Goal: Task Accomplishment & Management: Complete application form

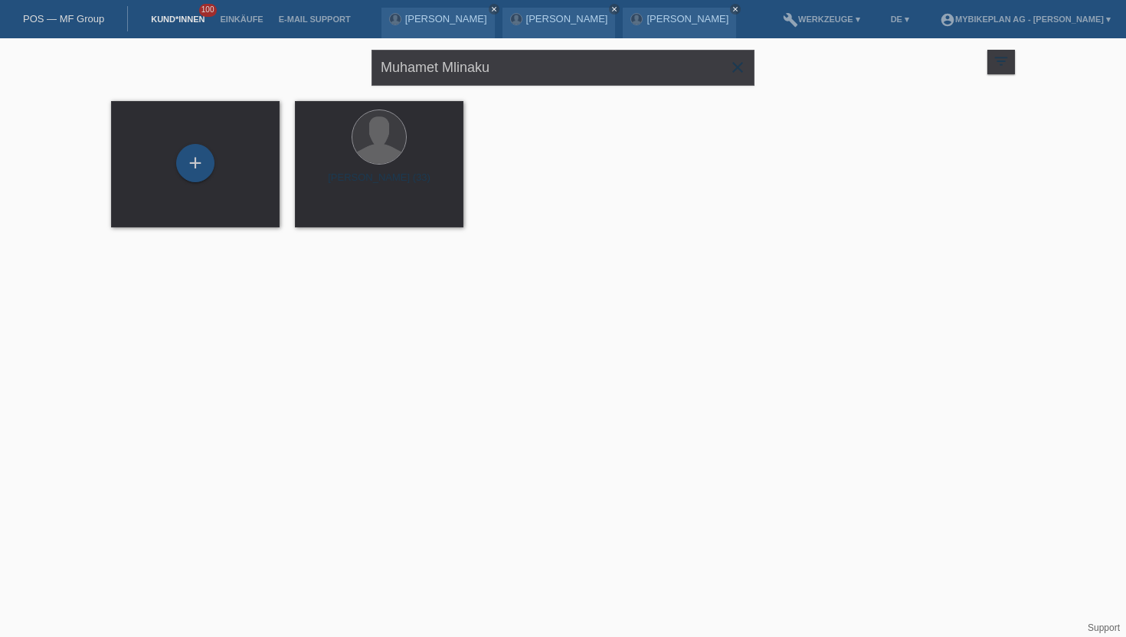
click at [91, 33] on nav "POS — MF Group Kund*innen 100 Einkäufe E-Mail Support [PERSON_NAME] close close" at bounding box center [563, 19] width 1126 height 38
click at [83, 26] on div "POS — MF Group" at bounding box center [64, 18] width 128 height 25
click at [178, 19] on link "Kund*innen" at bounding box center [177, 19] width 69 height 9
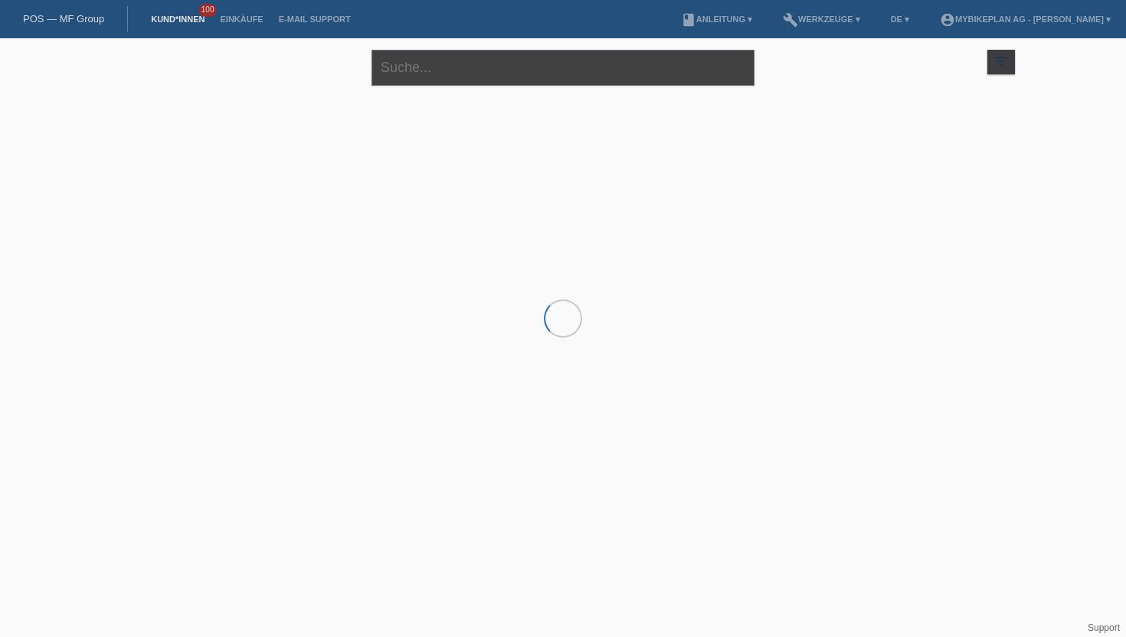
click at [417, 77] on input "text" at bounding box center [563, 68] width 383 height 36
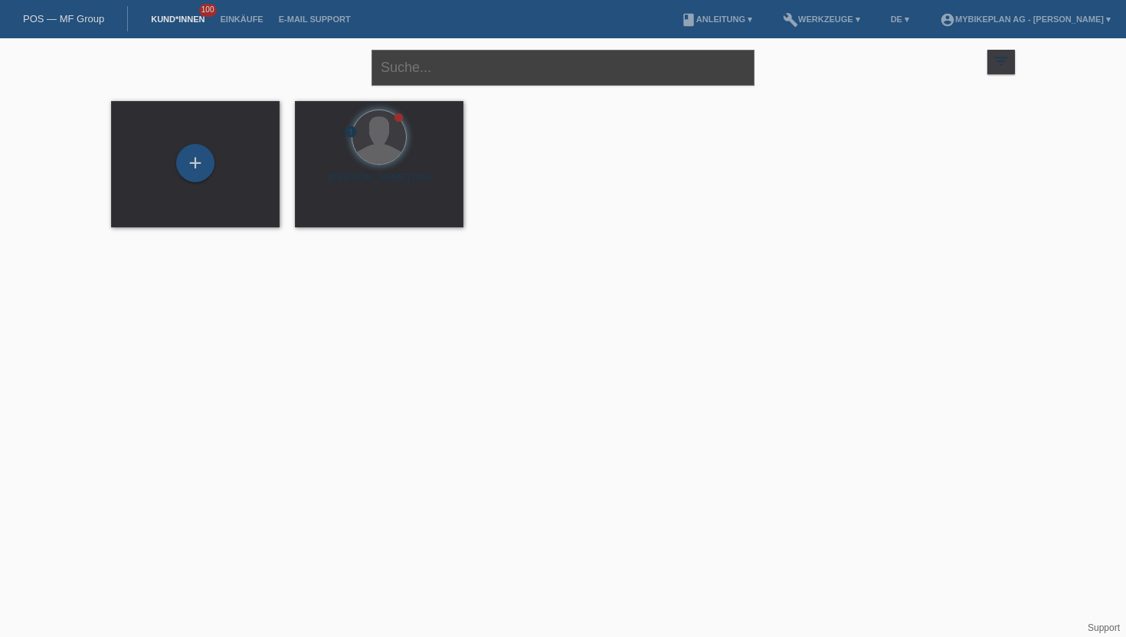
paste input "Mario Hasenfratz"
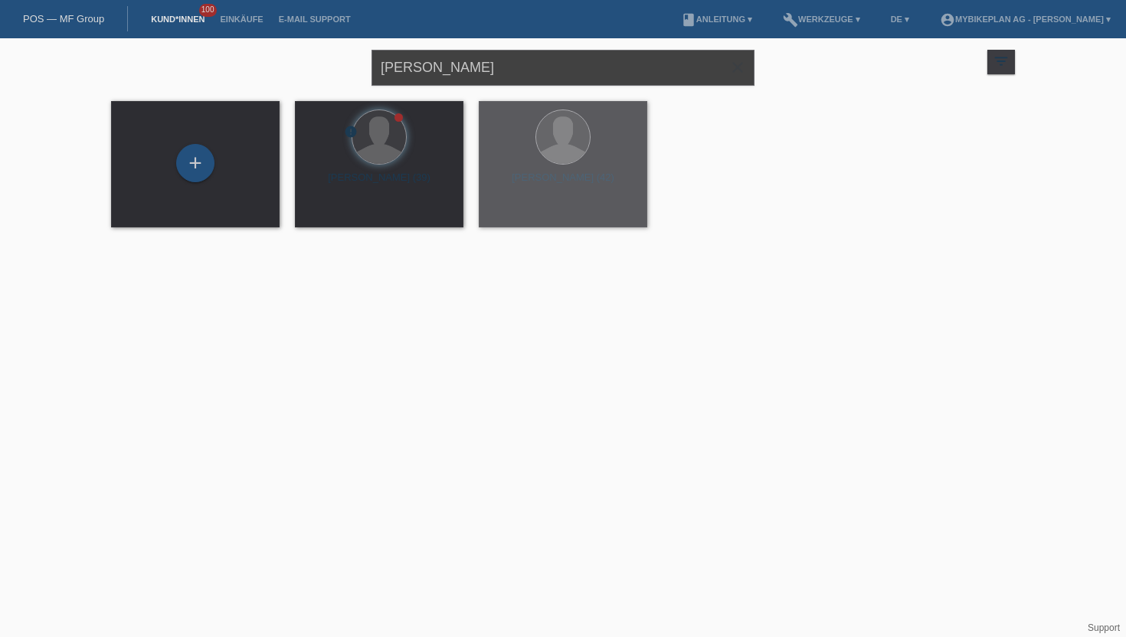
type input "Mario Hasenfratz"
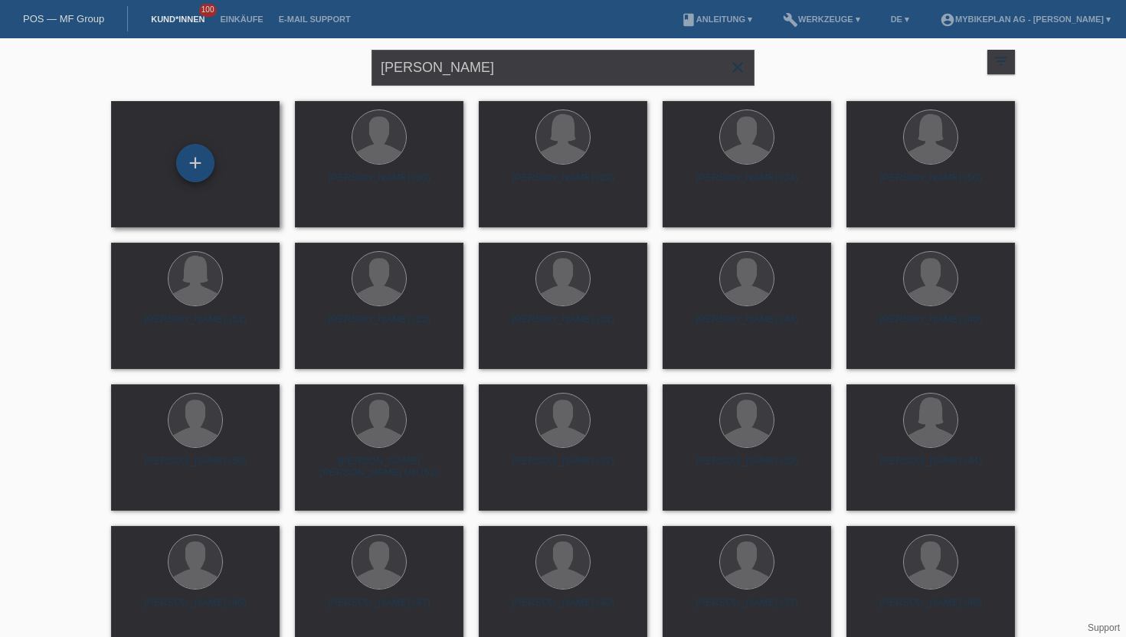
click at [189, 175] on div "+" at bounding box center [195, 163] width 37 height 26
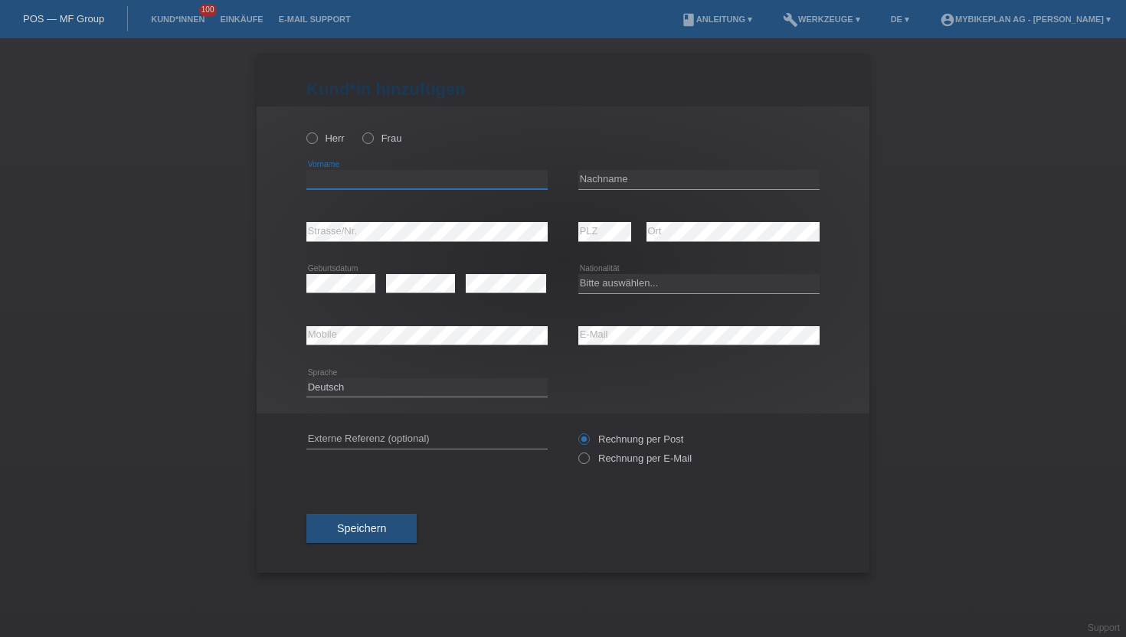
click at [349, 182] on input "text" at bounding box center [426, 179] width 241 height 19
paste input "Mario Hasenfratz"
click at [358, 181] on input "Mario Hasenfratz" at bounding box center [426, 179] width 241 height 19
type input "Mario"
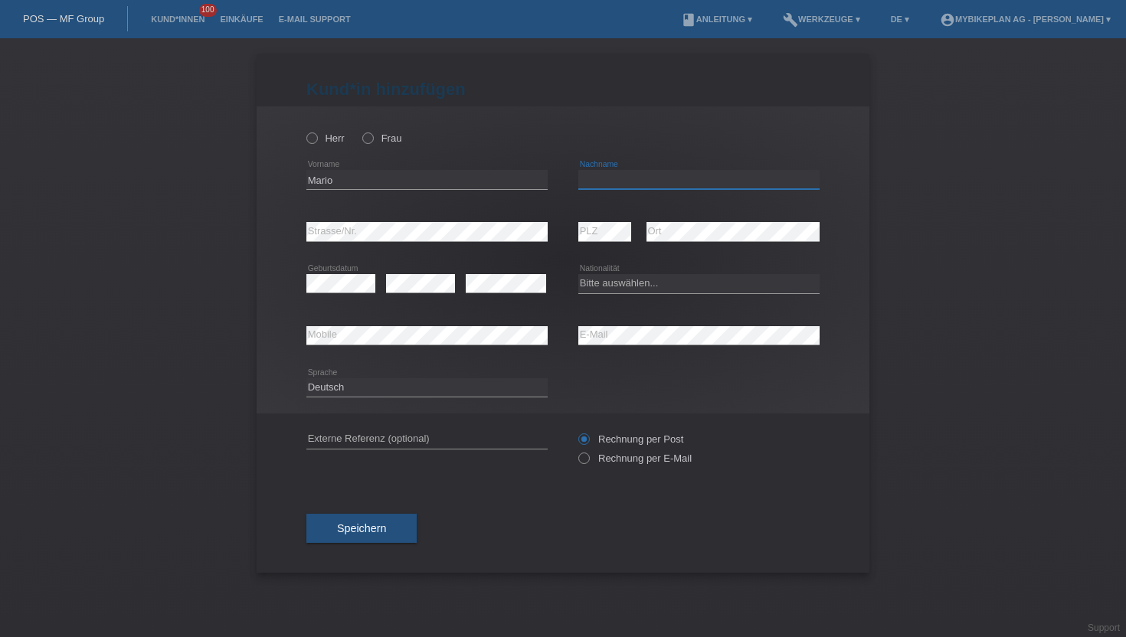
click at [601, 185] on input "text" at bounding box center [698, 179] width 241 height 19
paste input "Hasenfratz"
type input "Hasenfratz"
click at [304, 130] on icon at bounding box center [304, 130] width 0 height 0
click at [313, 139] on input "Herr" at bounding box center [311, 138] width 10 height 10
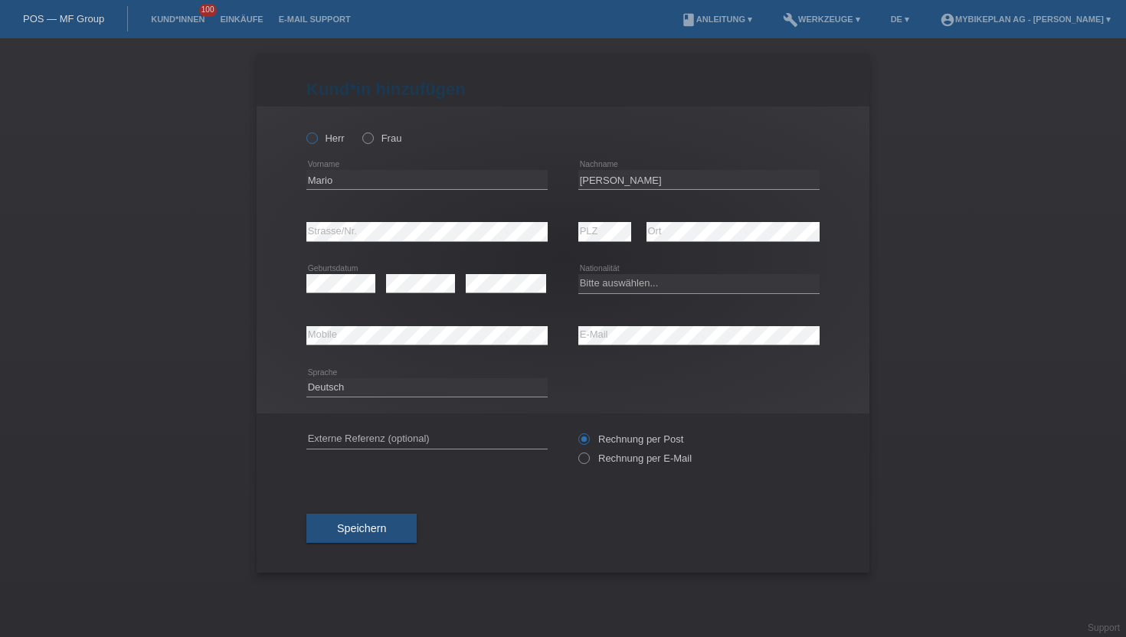
radio input "true"
click at [576, 450] on icon at bounding box center [576, 450] width 0 height 0
click at [588, 463] on input "Rechnung per E-Mail" at bounding box center [583, 462] width 10 height 19
radio input "true"
click at [583, 282] on select "Bitte auswählen... Schweiz Deutschland Liechtenstein Österreich ------------ Af…" at bounding box center [698, 283] width 241 height 18
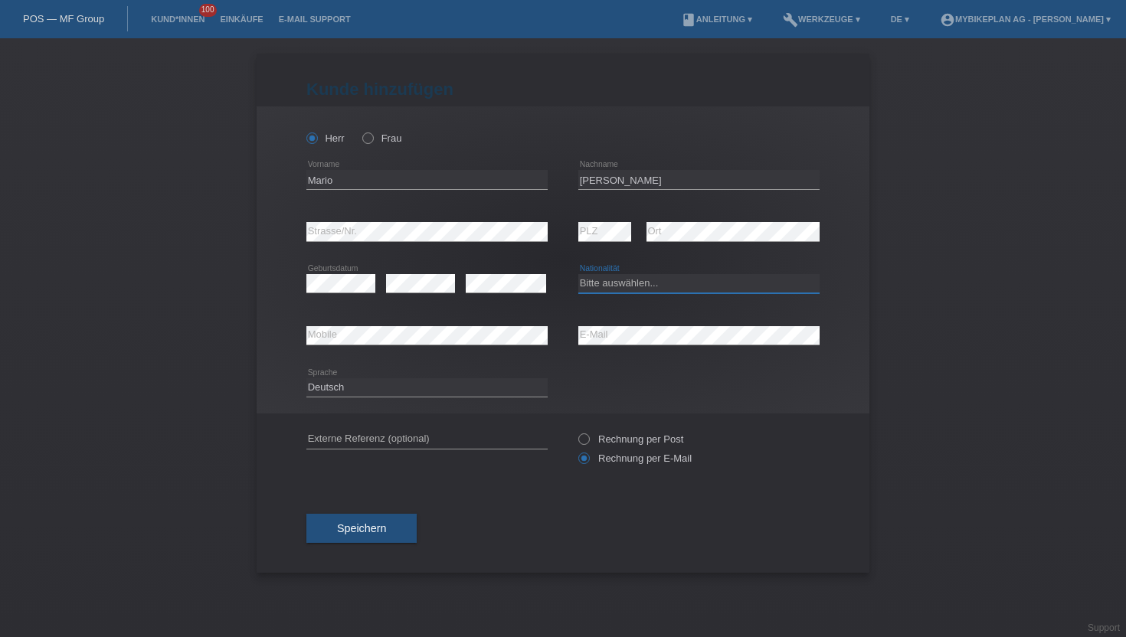
select select "CH"
click at [578, 275] on select "Bitte auswählen... Schweiz Deutschland Liechtenstein Österreich ------------ Af…" at bounding box center [698, 283] width 241 height 18
click at [384, 538] on button "Speichern" at bounding box center [361, 528] width 110 height 29
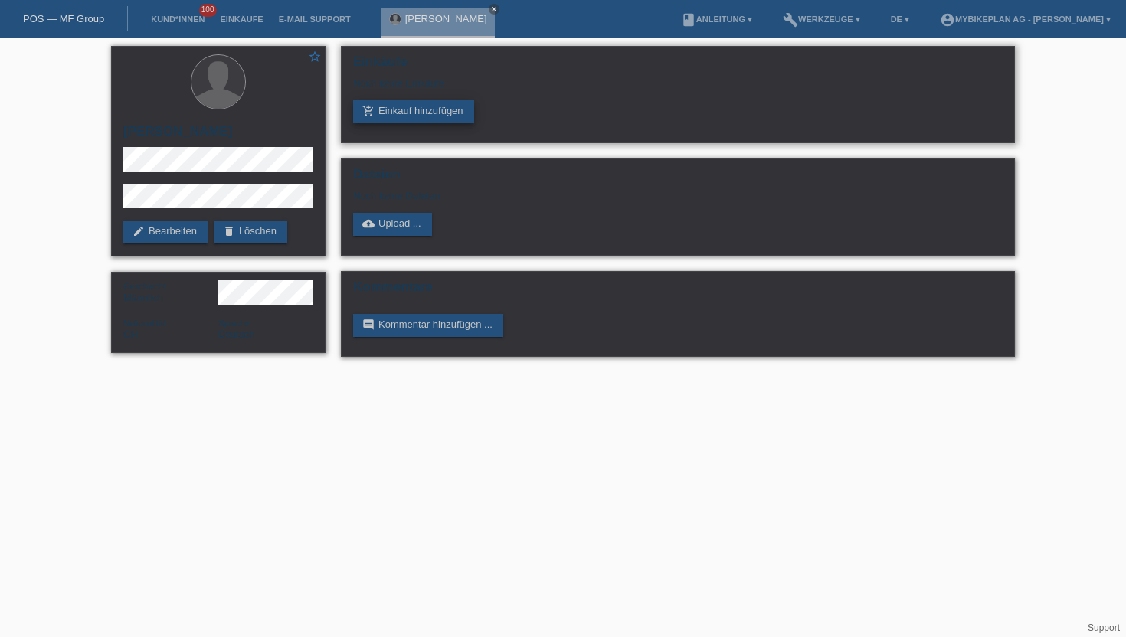
click at [388, 108] on link "add_shopping_cart Einkauf hinzufügen" at bounding box center [413, 111] width 121 height 23
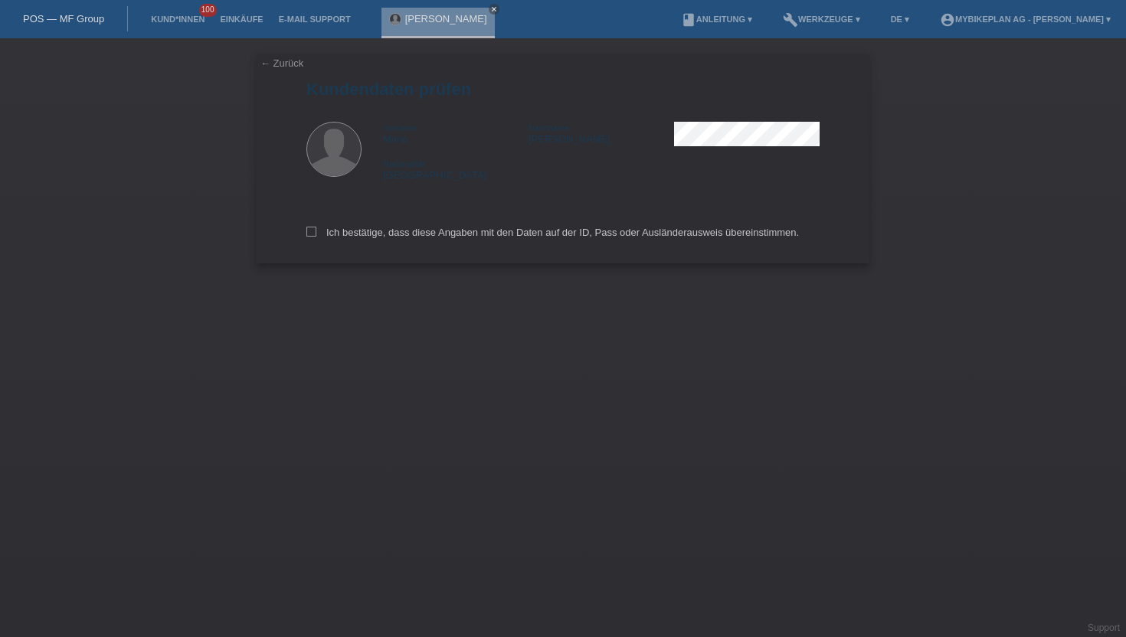
click at [298, 235] on div "← Zurück Kundendaten prüfen Vorname Mario Nachname Hasenfratz Nationalität Schw…" at bounding box center [563, 159] width 613 height 210
click at [312, 236] on icon at bounding box center [311, 232] width 10 height 10
click at [312, 236] on input "Ich bestätige, dass diese Angaben mit den Daten auf der ID, Pass oder Ausländer…" at bounding box center [311, 232] width 10 height 10
checkbox input "true"
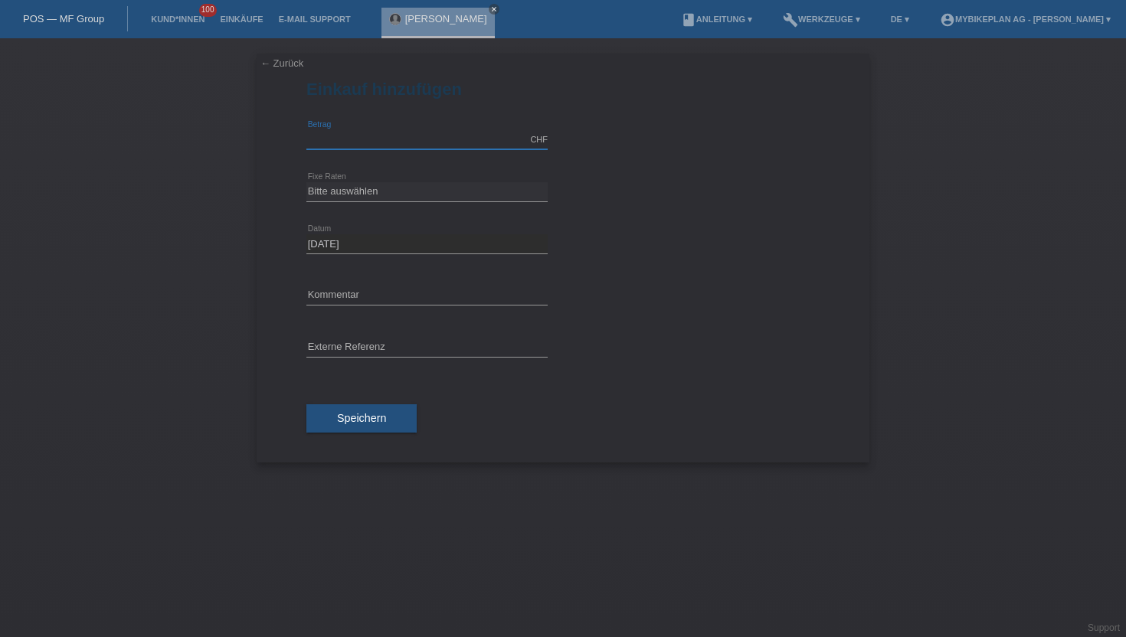
click at [344, 143] on input "text" at bounding box center [426, 139] width 241 height 19
type input "15000.00"
click at [357, 188] on select "Bitte auswählen 6 Raten 12 Raten 18 Raten 24 Raten 36 Raten 48 Raten" at bounding box center [426, 191] width 241 height 18
select select "488"
click at [306, 182] on select "Bitte auswählen 6 Raten 12 Raten 18 Raten 24 Raten 36 Raten 48 Raten" at bounding box center [426, 191] width 241 height 18
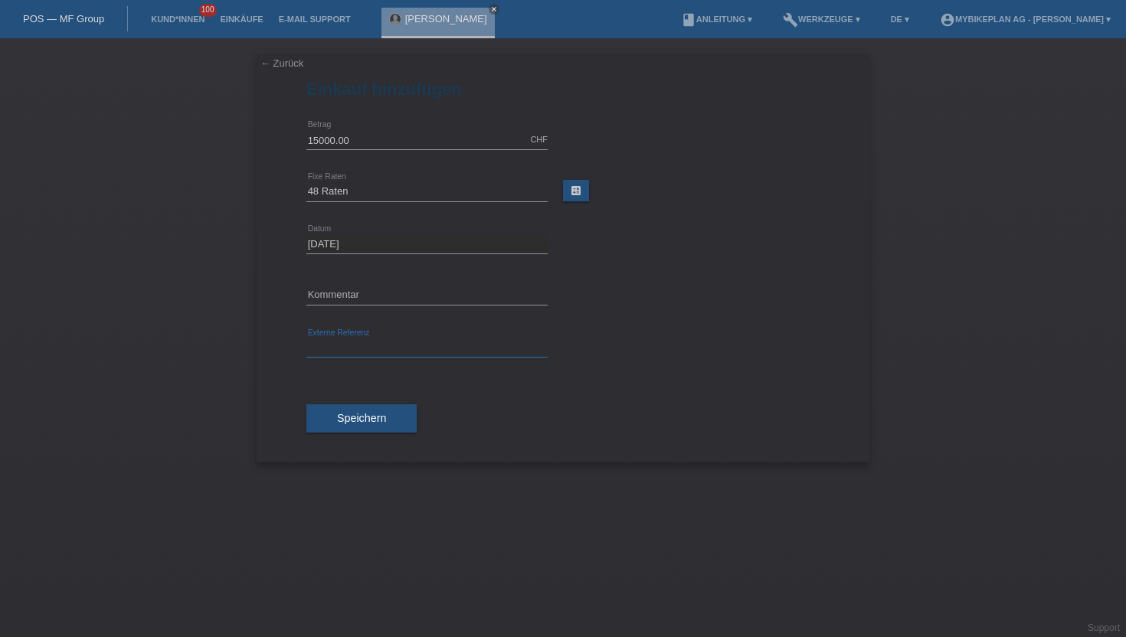
click at [381, 340] on input "text" at bounding box center [426, 348] width 241 height 19
paste input "43280311312"
type input "43280311312"
click at [345, 411] on button "Speichern" at bounding box center [361, 418] width 110 height 29
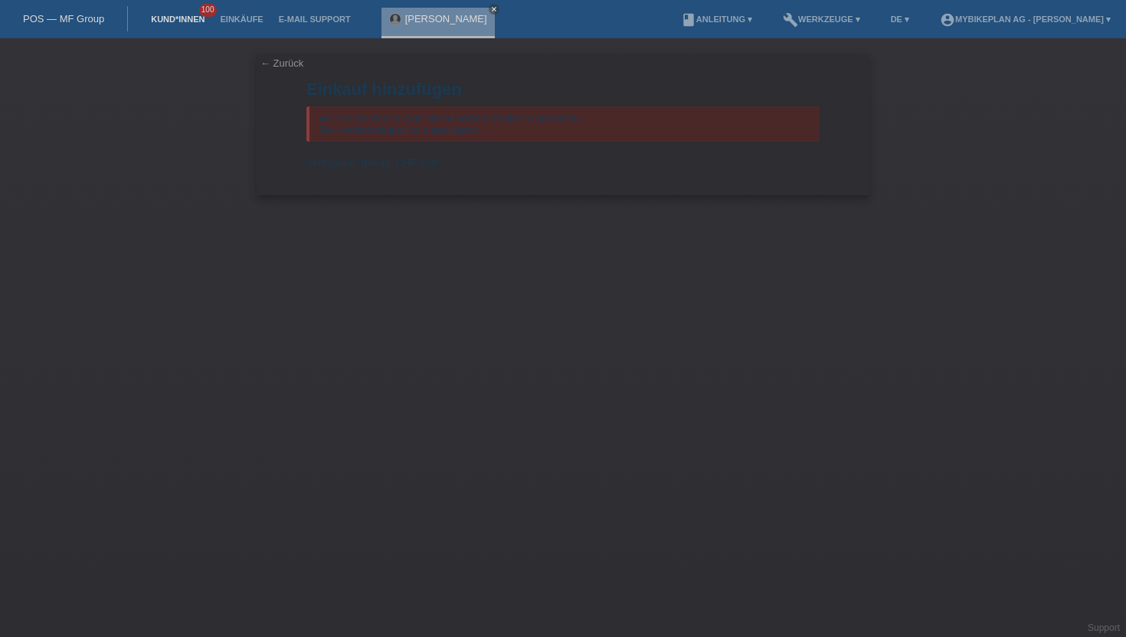
click at [187, 16] on link "Kund*innen" at bounding box center [177, 19] width 69 height 9
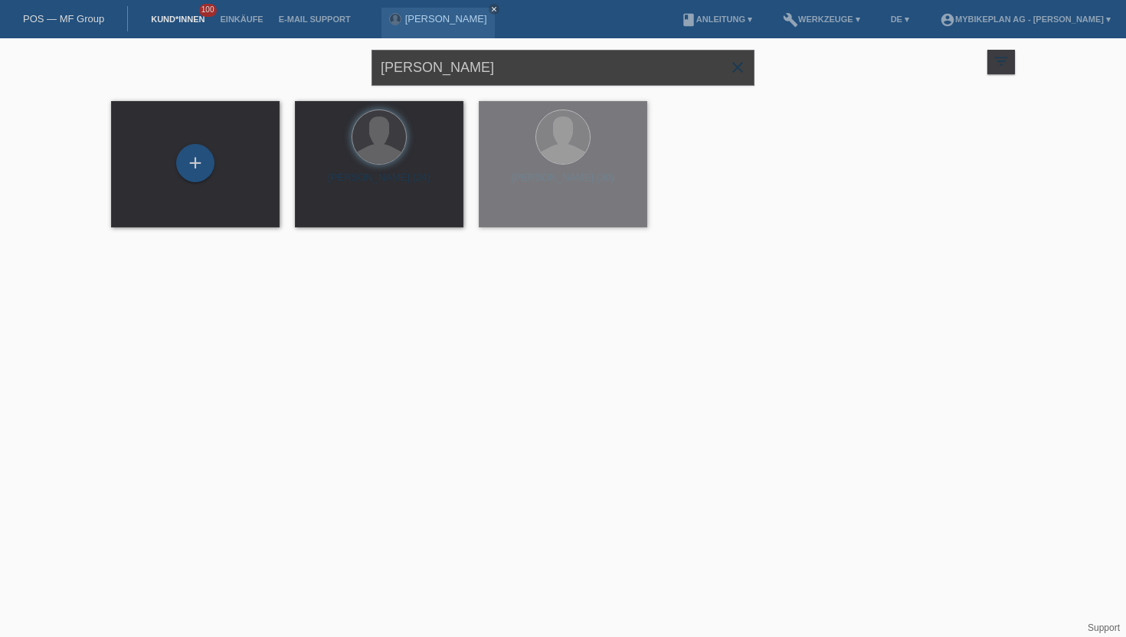
drag, startPoint x: 492, startPoint y: 69, endPoint x: 370, endPoint y: 69, distance: 121.8
click at [370, 69] on div "[PERSON_NAME] close filter_list view_module Alle Kund*innen anzeigen star Marki…" at bounding box center [562, 65] width 919 height 55
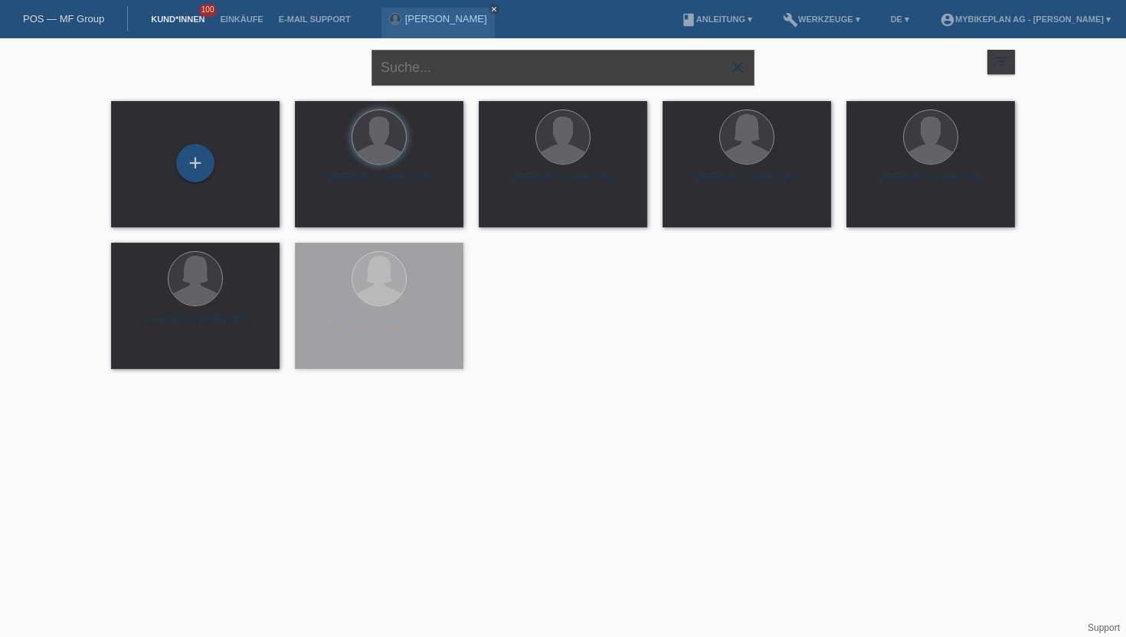
paste input "[PERSON_NAME]"
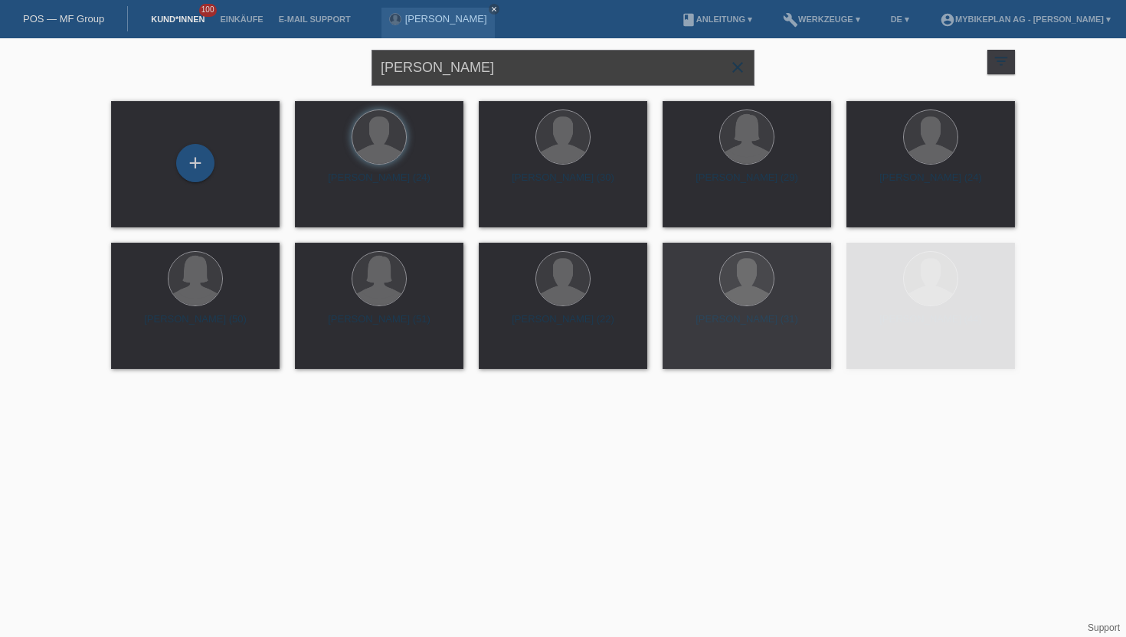
type input "[PERSON_NAME]"
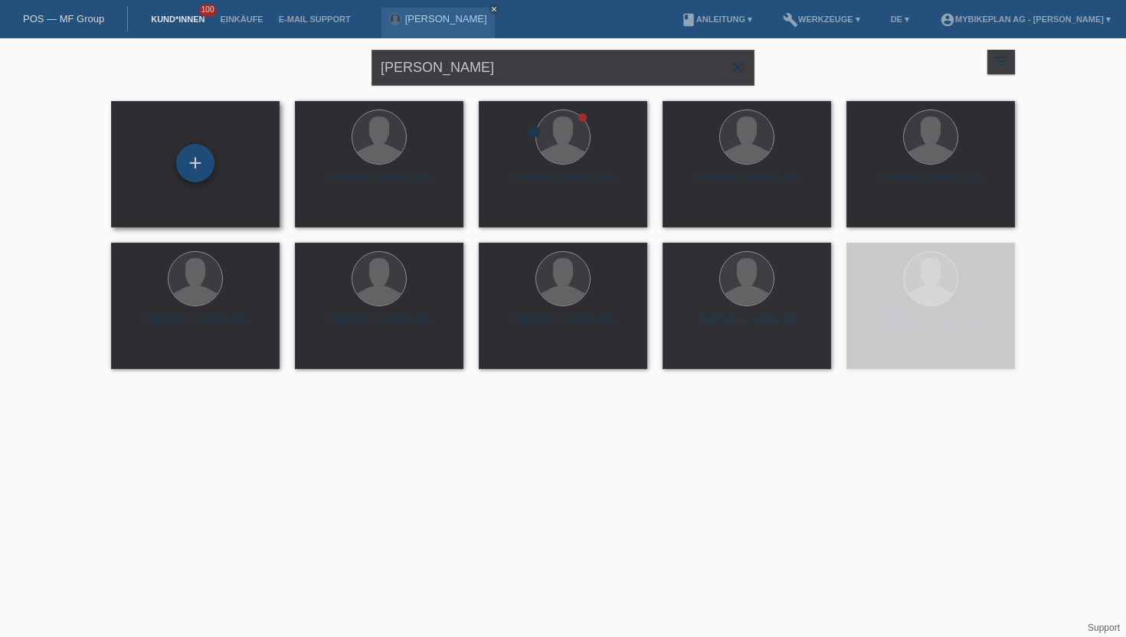
click at [212, 165] on div "+" at bounding box center [195, 163] width 37 height 26
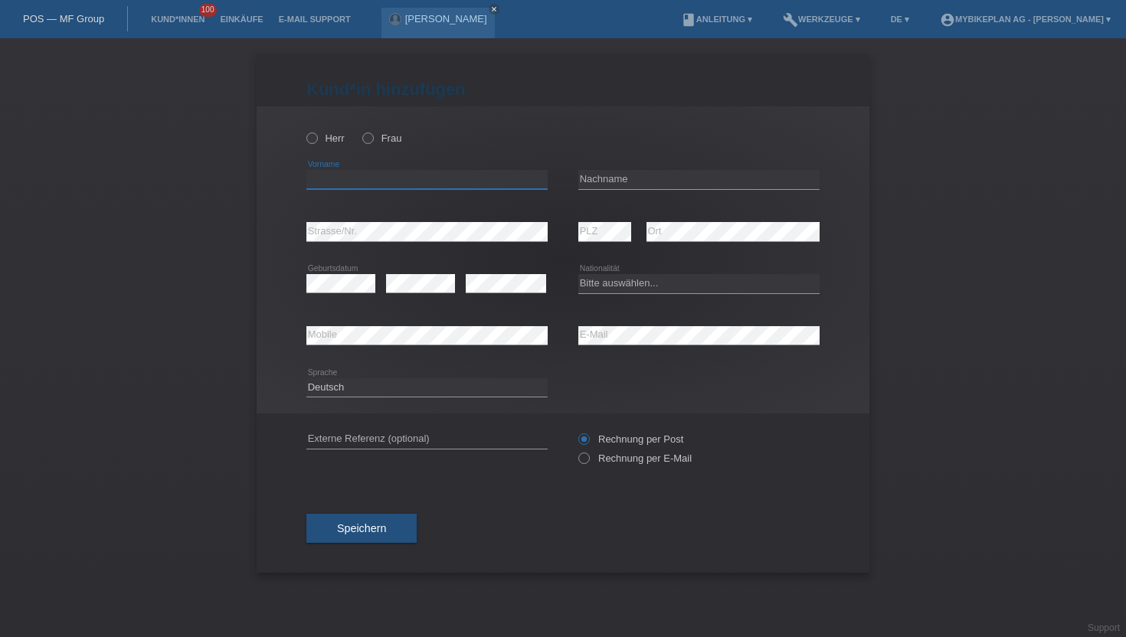
click at [331, 178] on input "text" at bounding box center [426, 179] width 241 height 19
paste input "[PERSON_NAME]"
click at [362, 179] on input "[PERSON_NAME]" at bounding box center [426, 179] width 241 height 19
type input "[PERSON_NAME]"
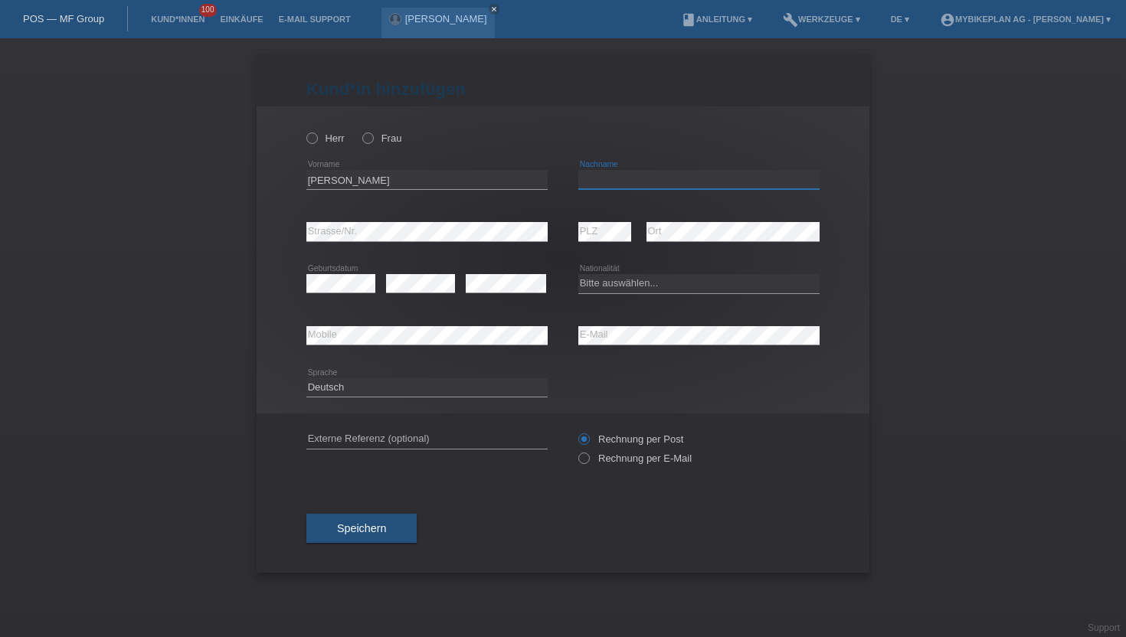
click at [610, 183] on input "text" at bounding box center [698, 179] width 241 height 19
paste input "Staub"
type input "Staub"
click at [304, 130] on icon at bounding box center [304, 130] width 0 height 0
click at [316, 140] on input "Herr" at bounding box center [311, 138] width 10 height 10
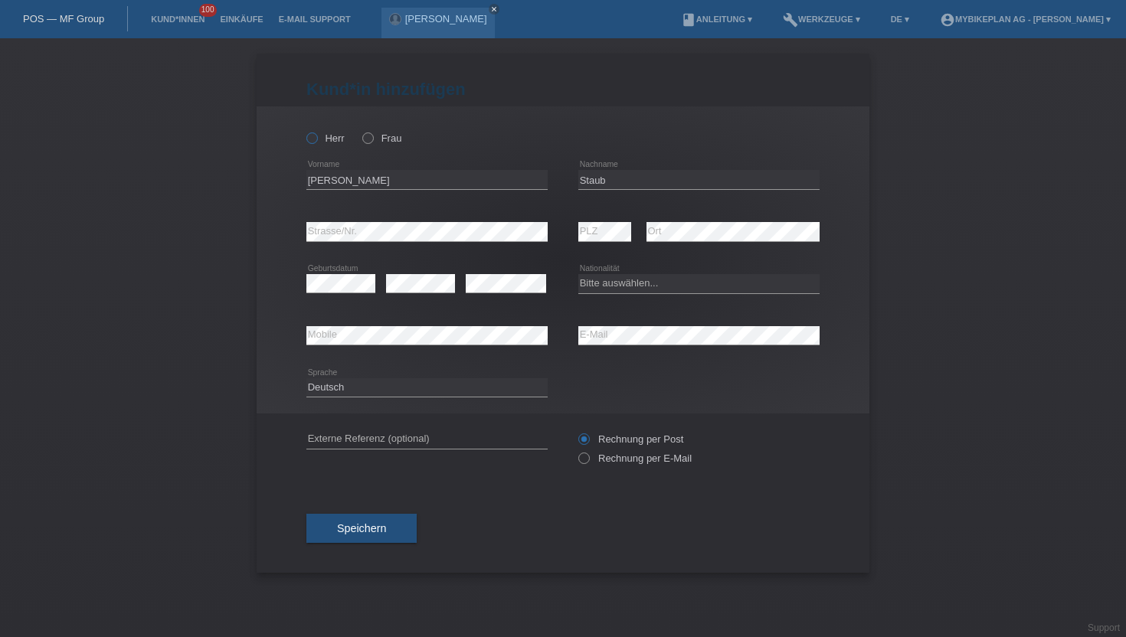
radio input "true"
click at [603, 281] on select "Bitte auswählen... Schweiz Deutschland Liechtenstein Österreich ------------ Af…" at bounding box center [698, 283] width 241 height 18
select select "CH"
click at [578, 275] on select "Bitte auswählen... Schweiz Deutschland Liechtenstein Österreich ------------ Af…" at bounding box center [698, 283] width 241 height 18
click at [576, 450] on icon at bounding box center [576, 450] width 0 height 0
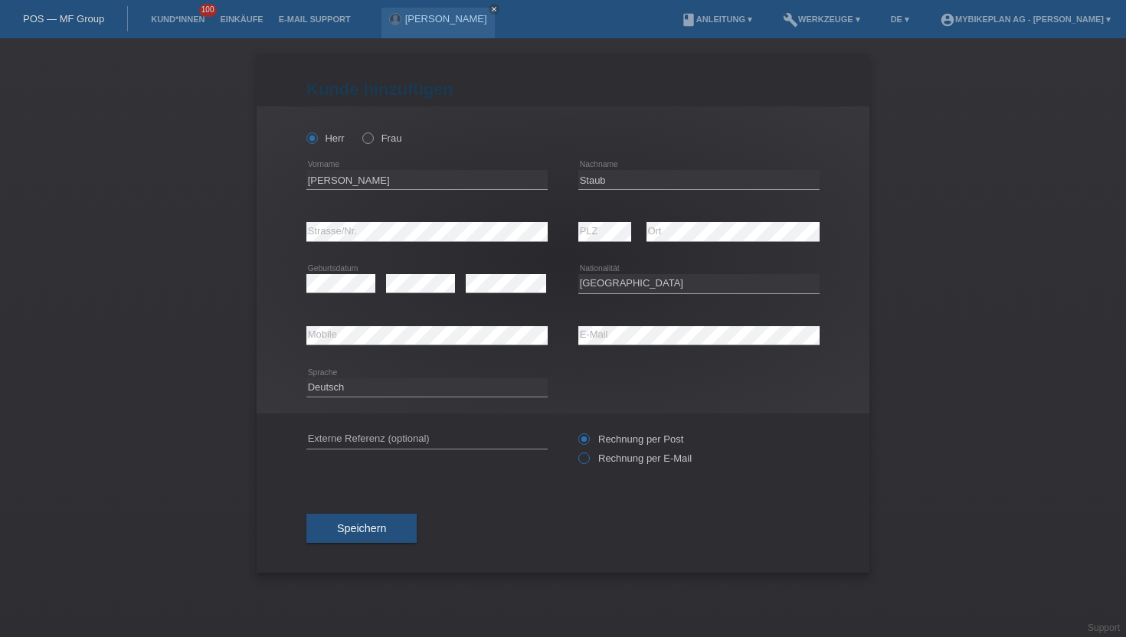
click at [588, 463] on input "Rechnung per E-Mail" at bounding box center [583, 462] width 10 height 19
radio input "true"
click at [366, 535] on span "Speichern" at bounding box center [361, 528] width 49 height 12
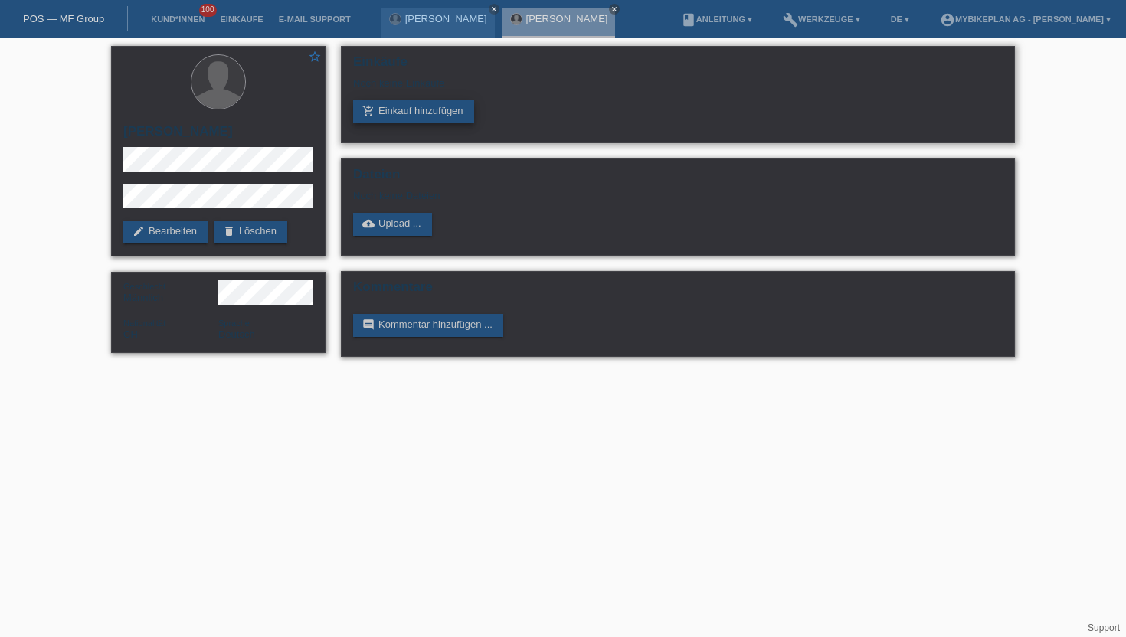
click at [416, 111] on link "add_shopping_cart Einkauf hinzufügen" at bounding box center [413, 111] width 121 height 23
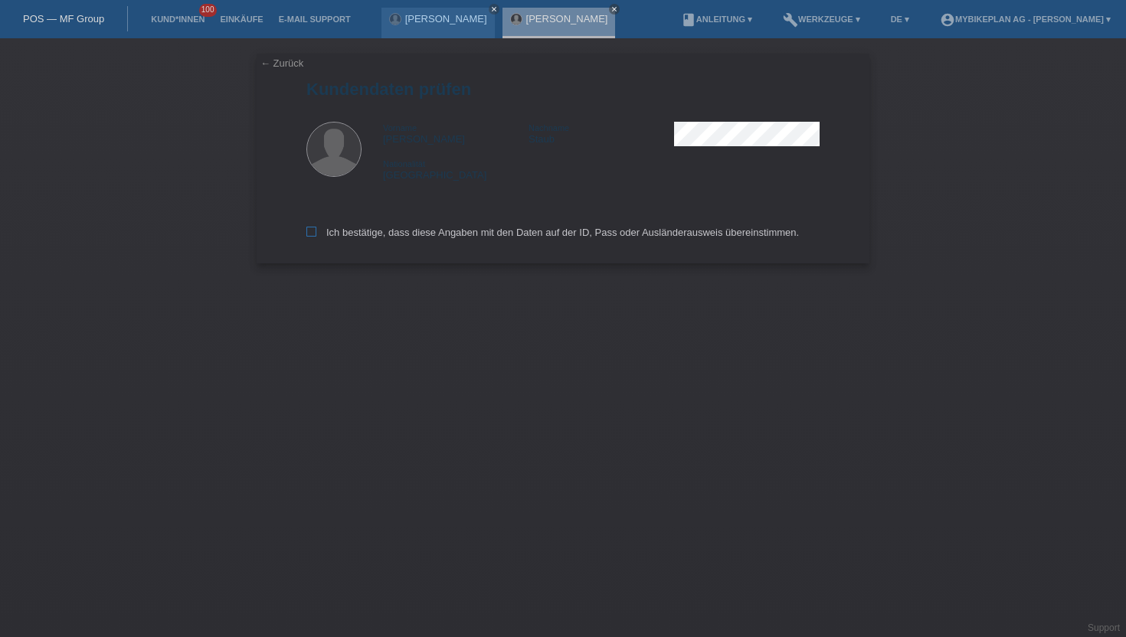
click at [315, 231] on icon at bounding box center [311, 232] width 10 height 10
click at [315, 231] on input "Ich bestätige, dass diese Angaben mit den Daten auf der ID, Pass oder Ausländer…" at bounding box center [311, 232] width 10 height 10
checkbox input "true"
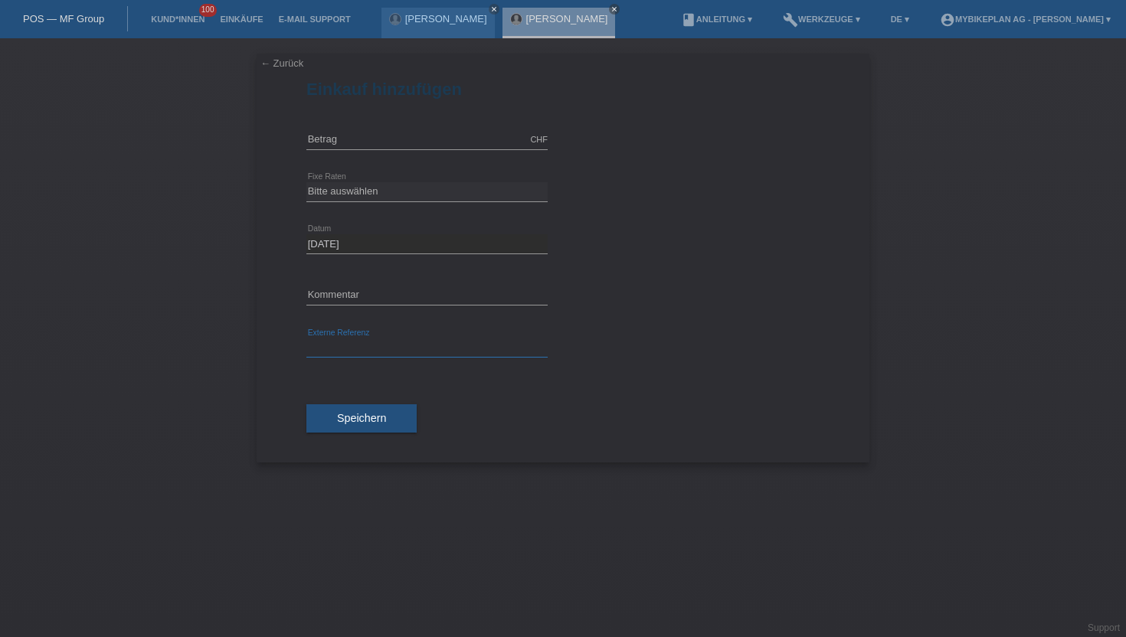
click at [362, 345] on input "text" at bounding box center [426, 348] width 241 height 19
paste input "43280042374"
type input "43280042374"
click at [342, 141] on input "text" at bounding box center [426, 139] width 241 height 19
type input "15000.00"
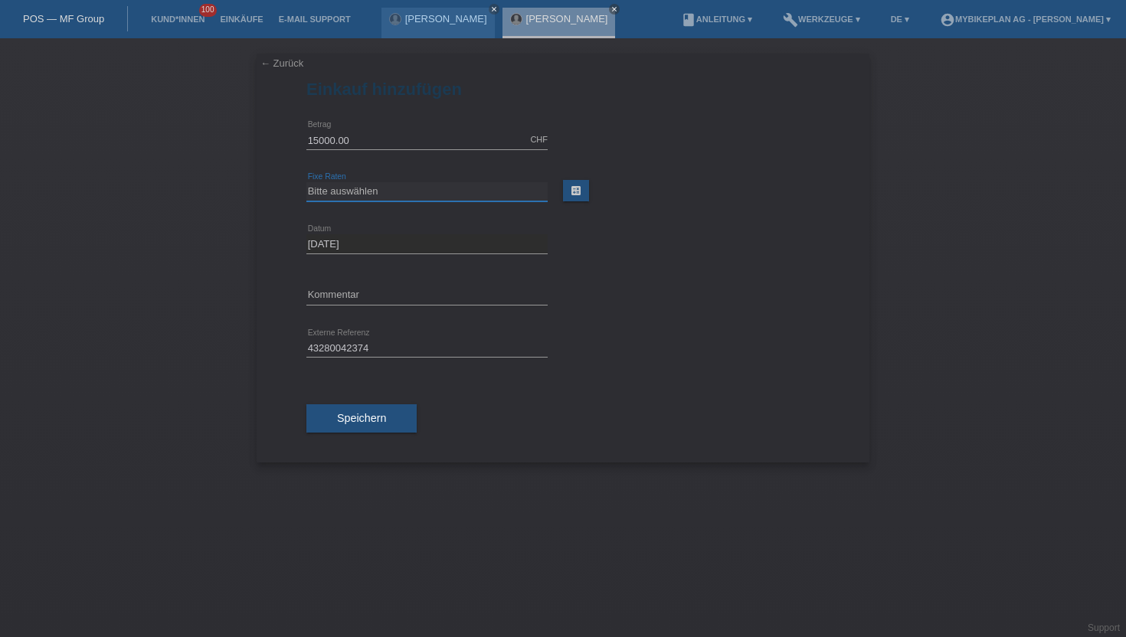
click at [360, 199] on select "Bitte auswählen 6 Raten 12 Raten 18 Raten 24 Raten 36 Raten 48 Raten" at bounding box center [426, 191] width 241 height 18
select select "488"
click at [306, 182] on select "Bitte auswählen 6 Raten 12 Raten 18 Raten 24 Raten 36 Raten 48 Raten" at bounding box center [426, 191] width 241 height 18
click at [363, 433] on button "Speichern" at bounding box center [361, 418] width 110 height 29
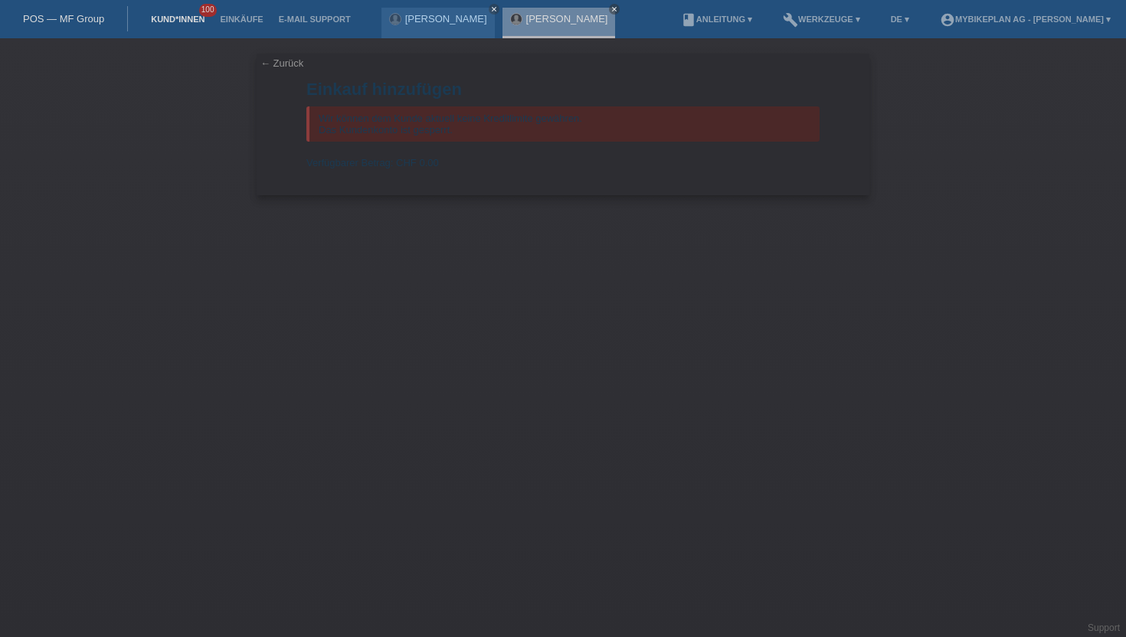
click at [181, 20] on link "Kund*innen" at bounding box center [177, 19] width 69 height 9
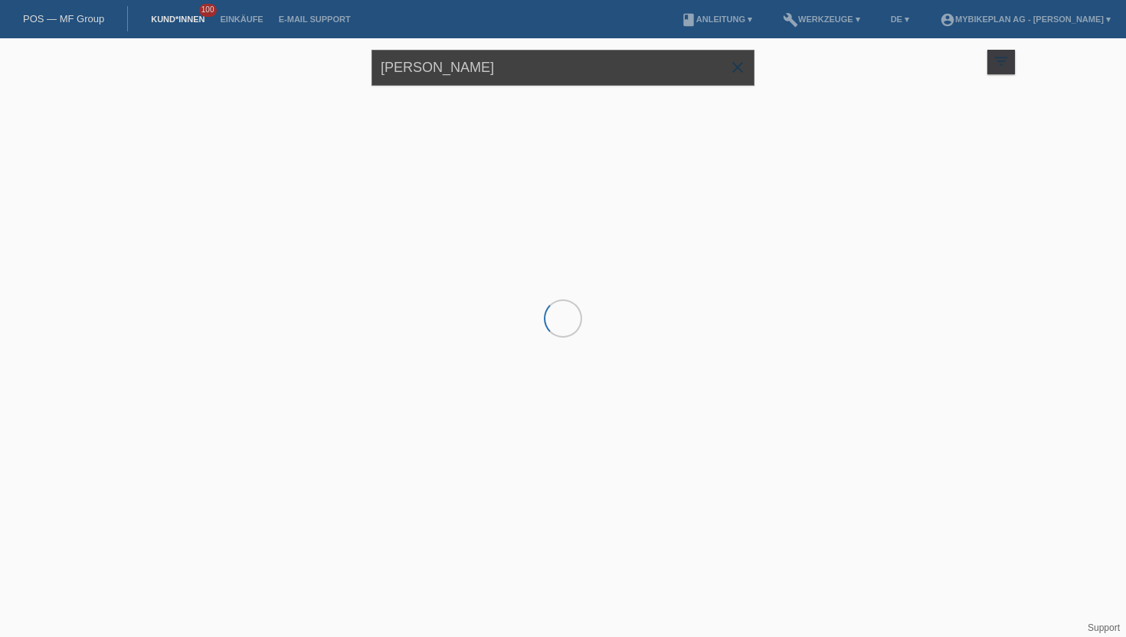
drag, startPoint x: 476, startPoint y: 75, endPoint x: 296, endPoint y: 88, distance: 180.5
click at [296, 88] on div "[PERSON_NAME] close filter_list view_module Alle Kund*innen anzeigen star Marki…" at bounding box center [562, 65] width 919 height 55
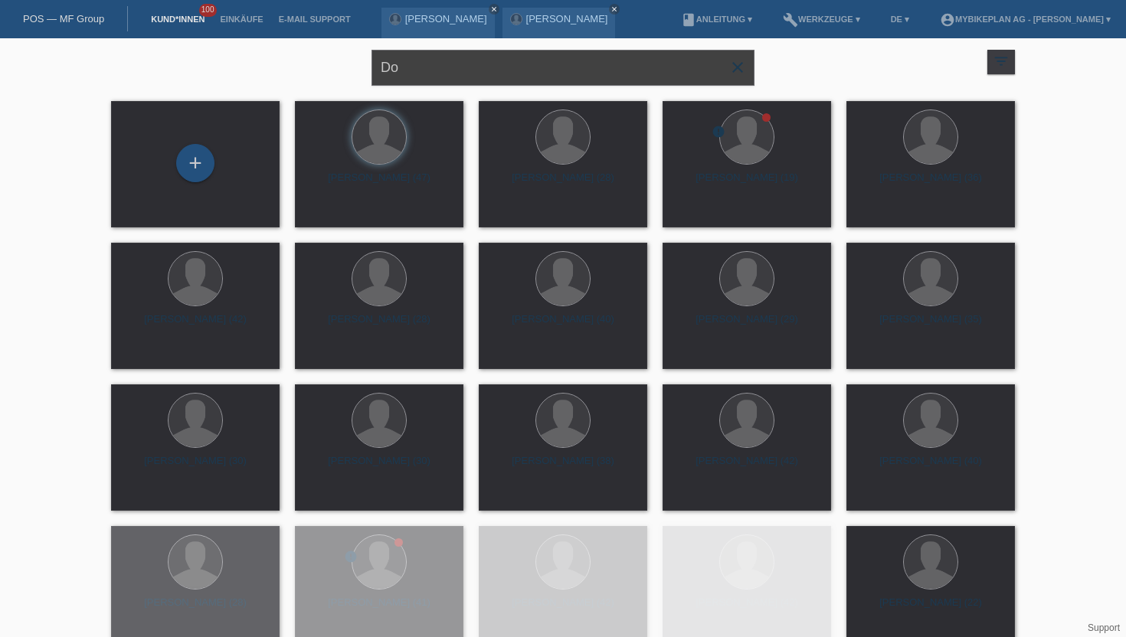
type input "D"
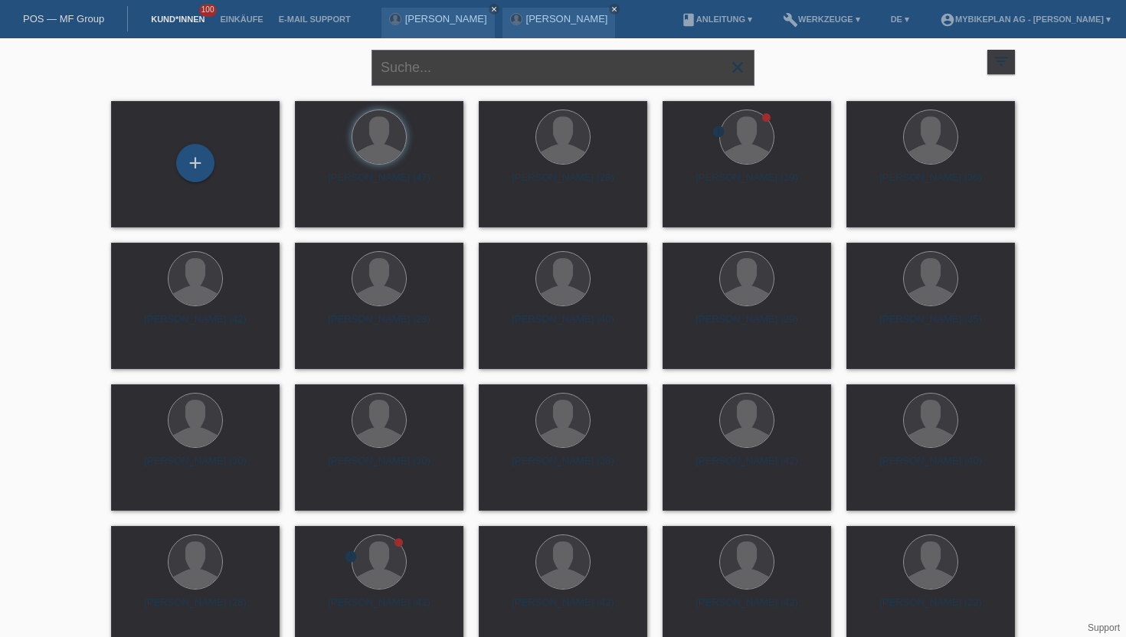
paste input "[PERSON_NAME]"
type input "[PERSON_NAME]"
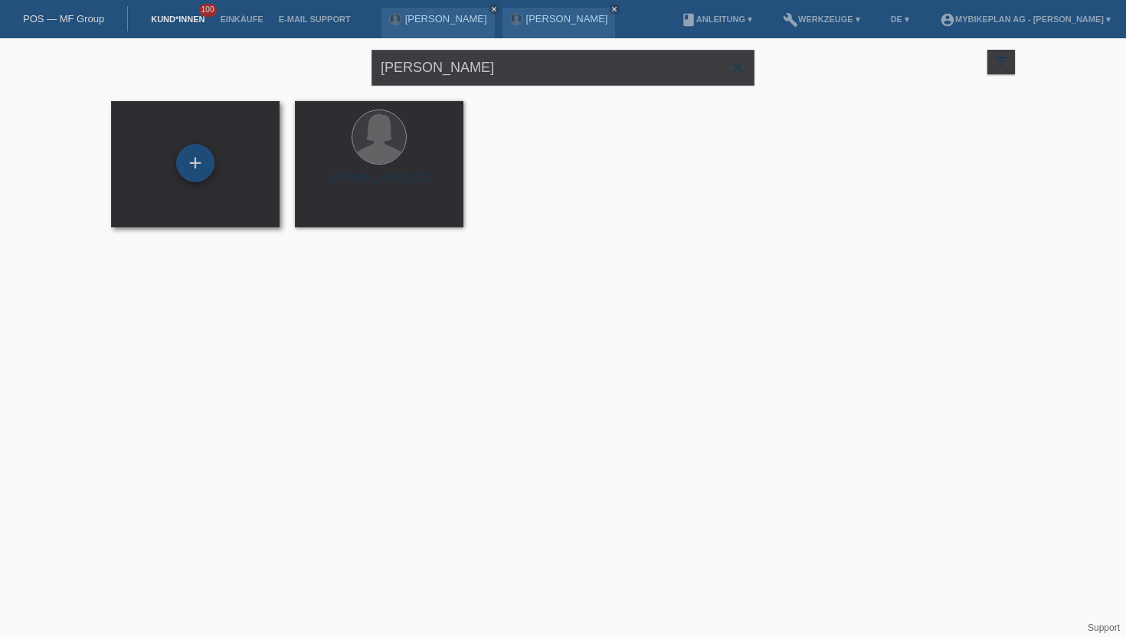
click at [182, 171] on div "+" at bounding box center [195, 163] width 38 height 38
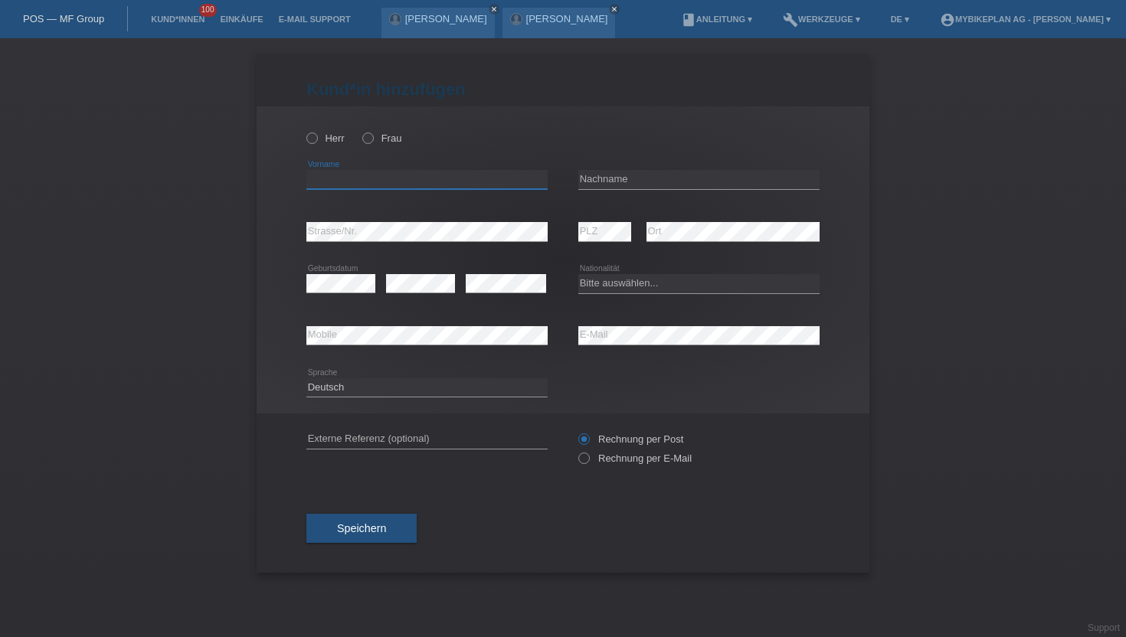
click at [329, 185] on input "text" at bounding box center [426, 179] width 241 height 19
paste input "[PERSON_NAME]"
click at [358, 181] on input "[PERSON_NAME]" at bounding box center [426, 179] width 241 height 19
type input "Jovana"
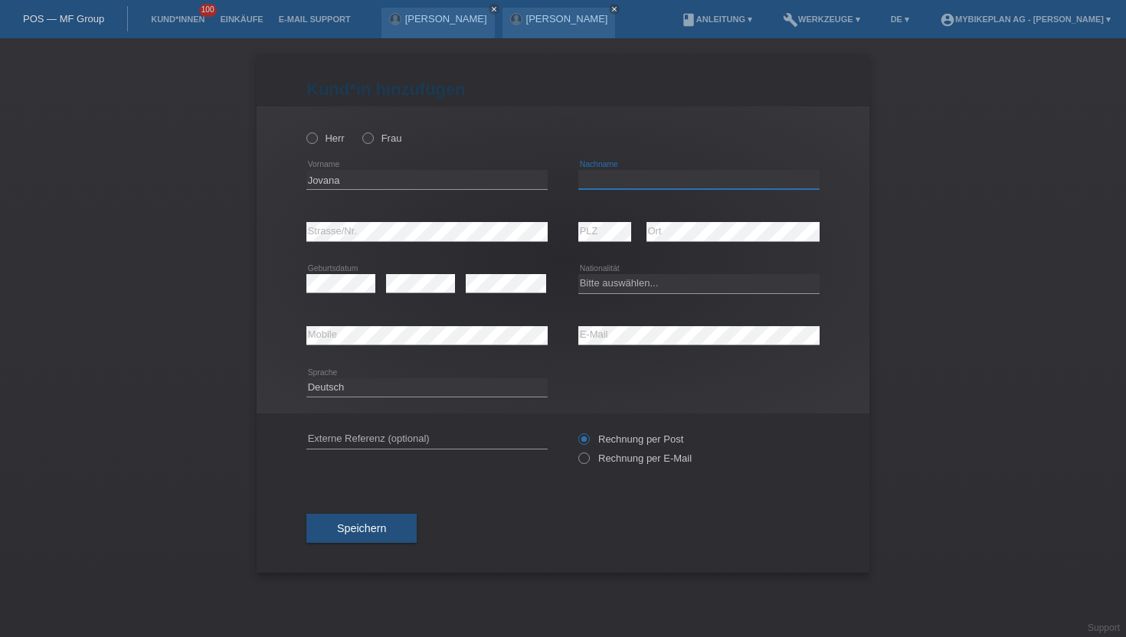
click at [598, 181] on input "text" at bounding box center [698, 179] width 241 height 19
paste input "Stevanovic"
type input "Stevanovic"
click at [360, 130] on icon at bounding box center [360, 130] width 0 height 0
click at [369, 140] on input "Frau" at bounding box center [367, 138] width 10 height 10
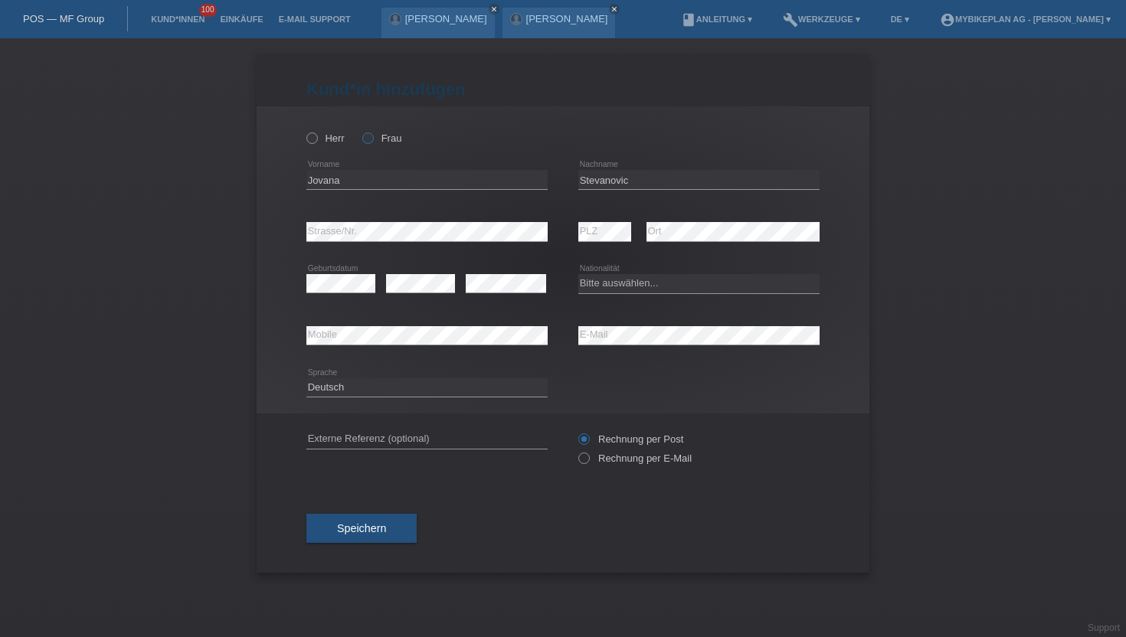
radio input "true"
click at [588, 287] on select "Bitte auswählen... Schweiz Deutschland Liechtenstein Österreich ------------ Af…" at bounding box center [698, 283] width 241 height 18
click at [578, 275] on select "Bitte auswählen... Schweiz Deutschland Liechtenstein Österreich ------------ Af…" at bounding box center [698, 283] width 241 height 18
click at [623, 285] on select "Bitte auswählen... Schweiz Deutschland Liechtenstein Österreich ------------ Af…" at bounding box center [698, 283] width 241 height 18
select select "RS"
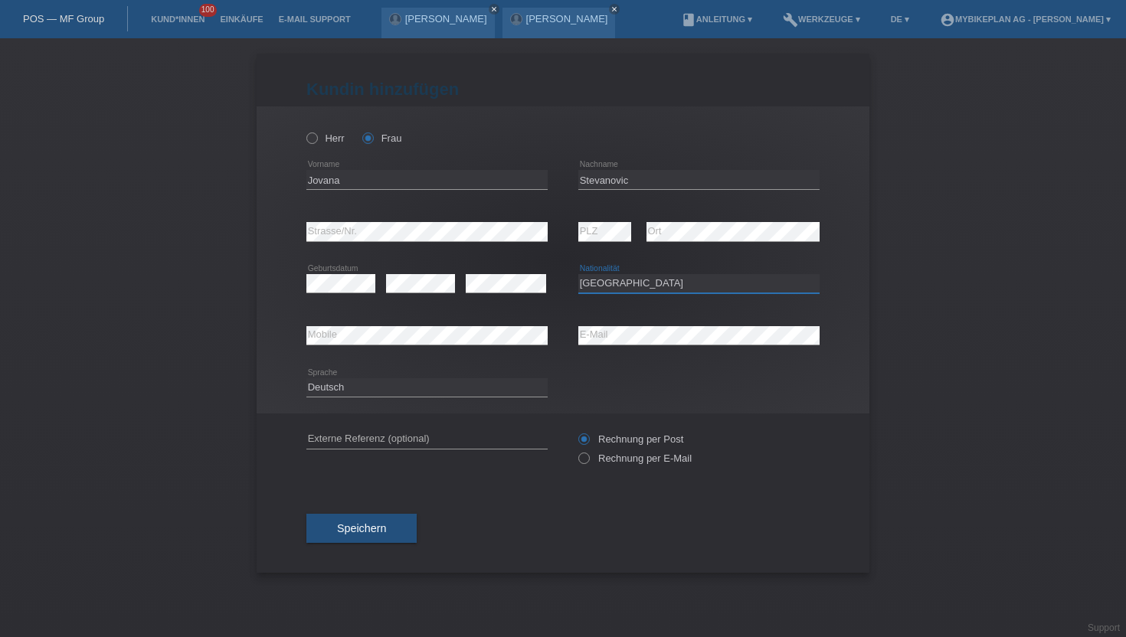
click at [578, 275] on select "Bitte auswählen... Schweiz Deutschland Liechtenstein Österreich ------------ Af…" at bounding box center [698, 283] width 241 height 18
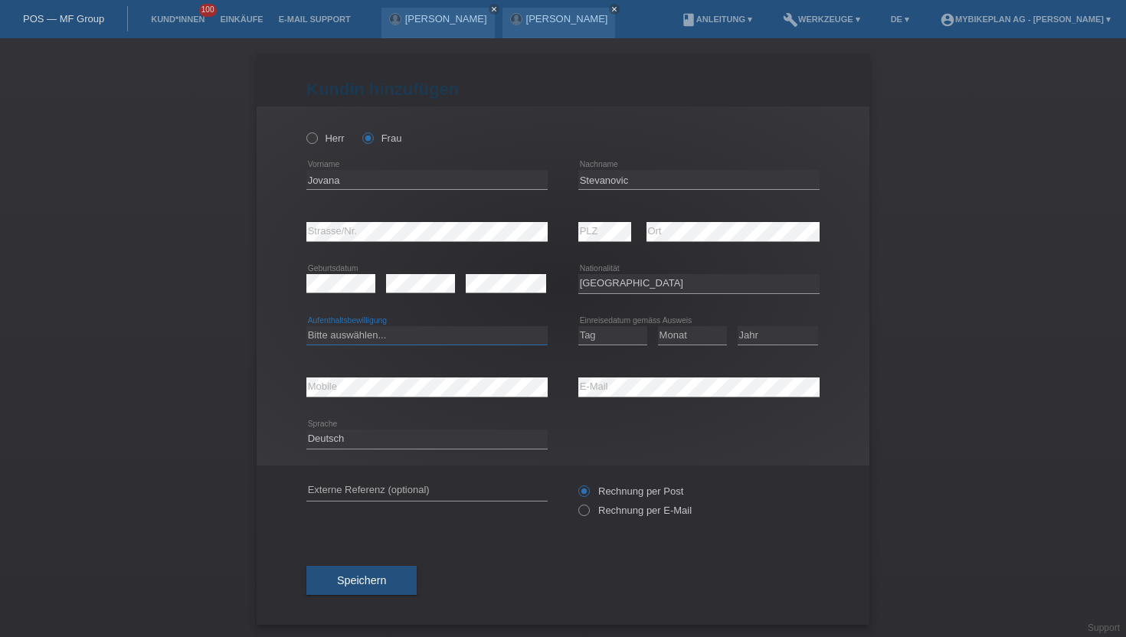
click at [340, 335] on select "Bitte auswählen... C B B - Flüchtlingsstatus Andere" at bounding box center [426, 335] width 241 height 18
select select "C"
click at [306, 326] on select "Bitte auswählen... C B B - Flüchtlingsstatus Andere" at bounding box center [426, 335] width 241 height 18
click at [603, 340] on select "Tag 01 02 03 04 05 06 07 08 09 10 11" at bounding box center [612, 335] width 69 height 18
select select "29"
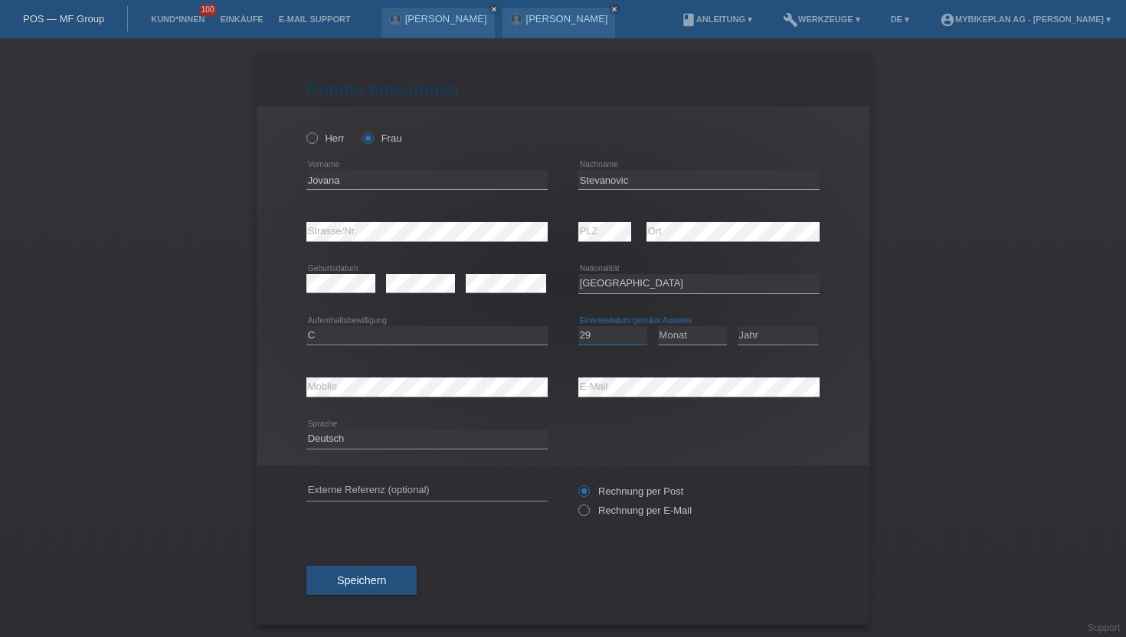
click at [578, 326] on select "Tag 01 02 03 04 05 06 07 08 09 10 11" at bounding box center [612, 335] width 69 height 18
click at [682, 327] on select "Monat 01 02 03 04 05 06 07 08 09 10 11" at bounding box center [692, 335] width 69 height 18
select select "12"
click at [658, 326] on select "Monat 01 02 03 04 05 06 07 08 09 10 11" at bounding box center [692, 335] width 69 height 18
click at [752, 336] on select "Jahr 2025 2024 2023 2022 2021 2020 2019 2018 2017 2016 2015 2014 2013 2012 2011…" at bounding box center [778, 335] width 80 height 18
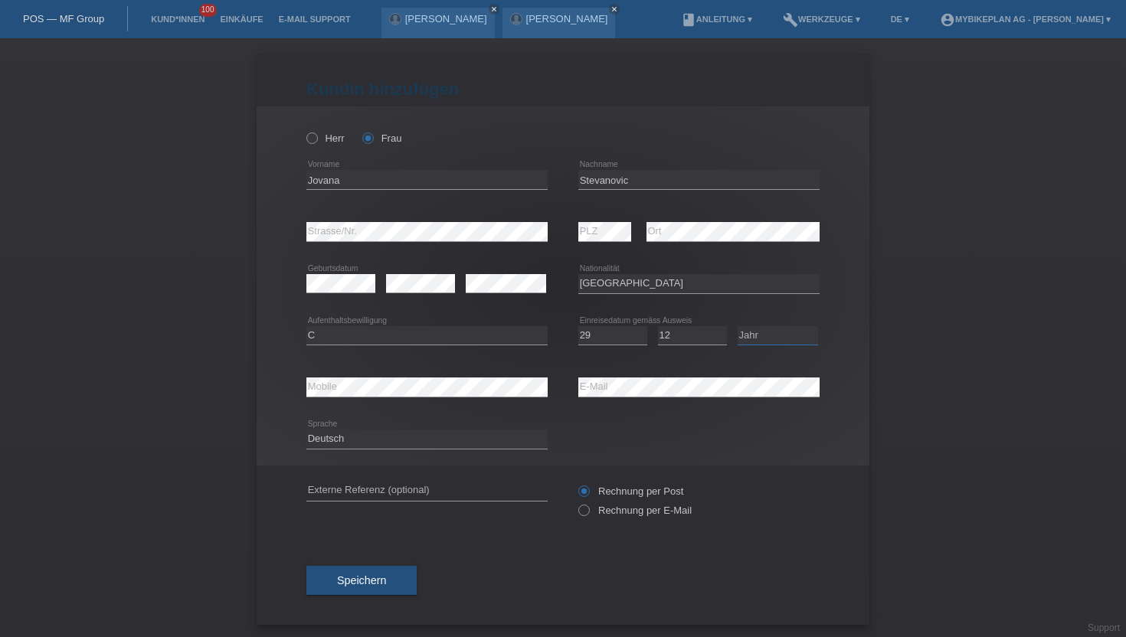
select select "1996"
click at [738, 326] on select "Jahr 2025 2024 2023 2022 2021 2020 2019 2018 2017 2016 2015 2014 2013 2012 2011…" at bounding box center [778, 335] width 80 height 18
click at [578, 516] on input "Rechnung per E-Mail" at bounding box center [583, 514] width 10 height 19
radio input "true"
click at [375, 579] on span "Speichern" at bounding box center [361, 580] width 49 height 12
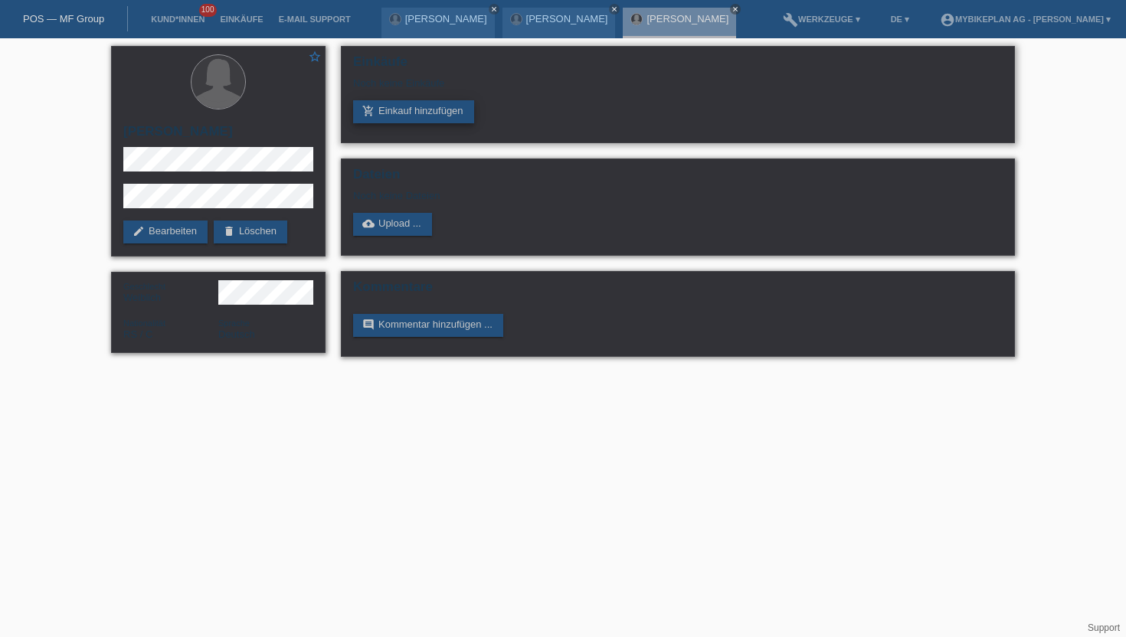
click at [404, 106] on link "add_shopping_cart Einkauf hinzufügen" at bounding box center [413, 111] width 121 height 23
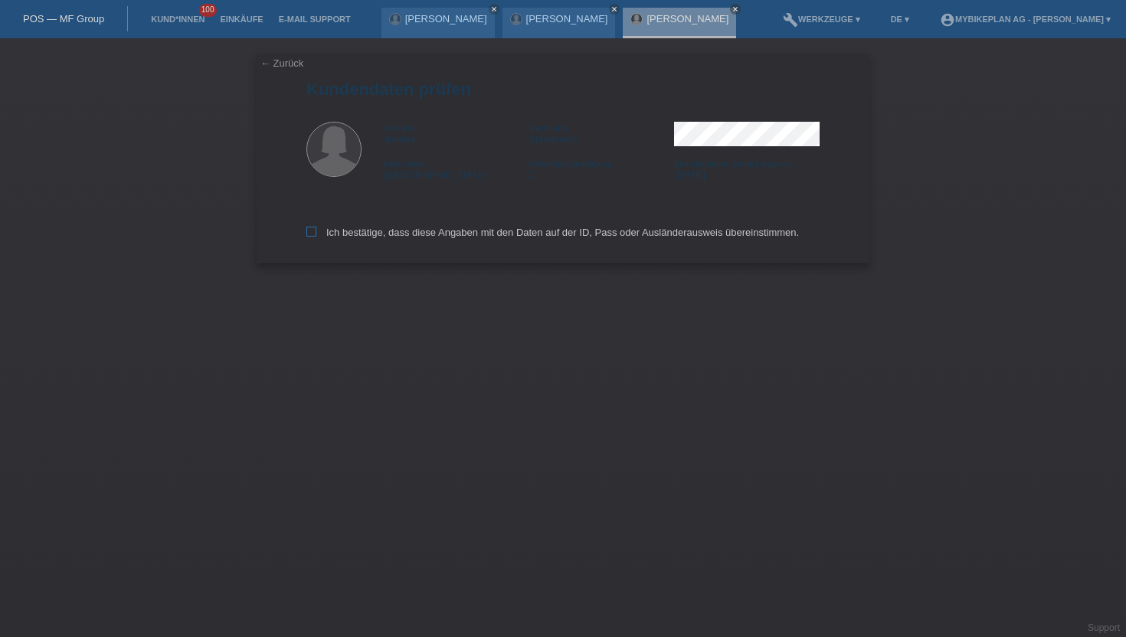
click at [316, 232] on label "Ich bestätige, dass diese Angaben mit den Daten auf der ID, Pass oder Ausländer…" at bounding box center [552, 232] width 493 height 11
click at [316, 232] on input "Ich bestätige, dass diese Angaben mit den Daten auf der ID, Pass oder Ausländer…" at bounding box center [311, 232] width 10 height 10
checkbox input "true"
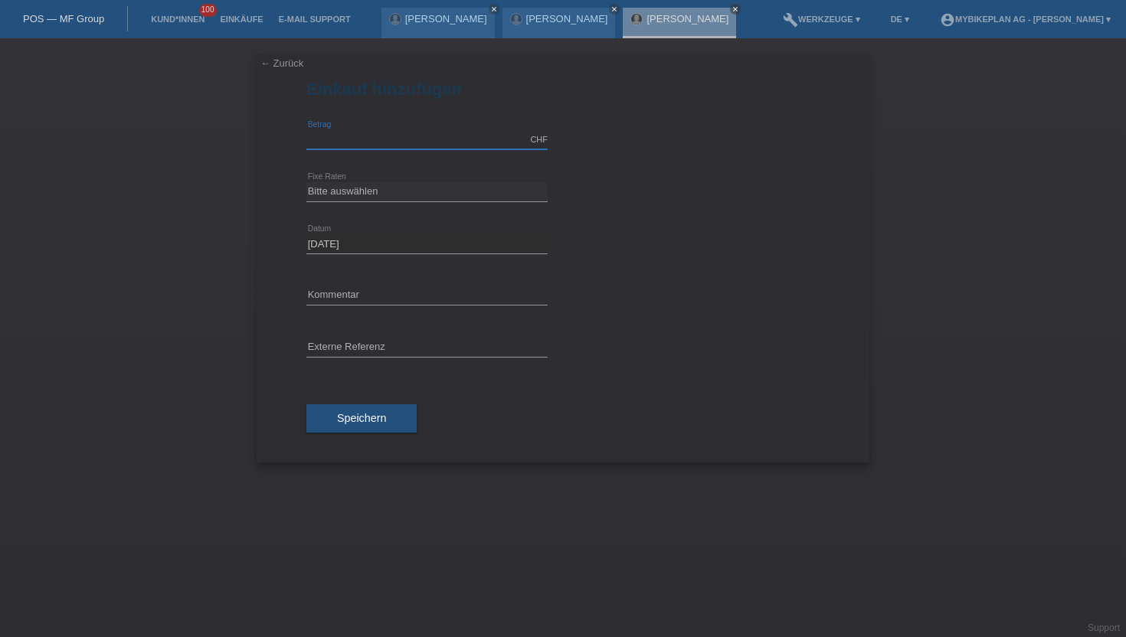
click at [355, 141] on input "text" at bounding box center [426, 139] width 241 height 19
type input "15000.00"
click at [365, 201] on icon at bounding box center [426, 201] width 241 height 1
click at [367, 198] on select "Bitte auswählen 6 Raten 12 Raten 18 Raten 24 Raten 36 Raten 48 Raten" at bounding box center [426, 191] width 241 height 18
select select "488"
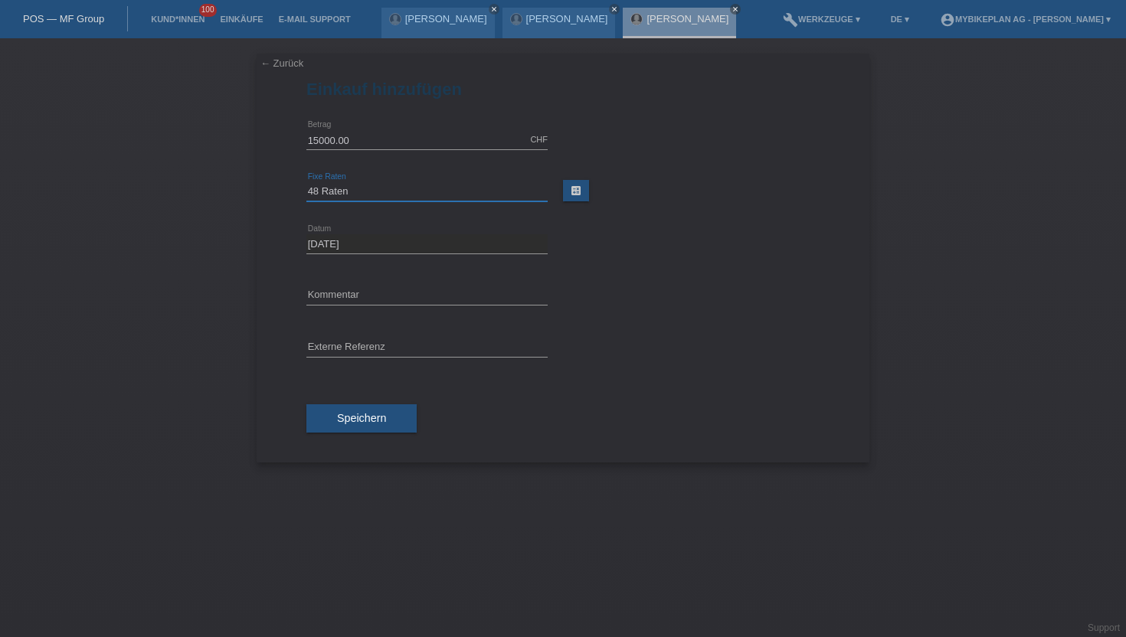
click at [306, 182] on select "Bitte auswählen 6 Raten 12 Raten 18 Raten 24 Raten 36 Raten 48 Raten" at bounding box center [426, 191] width 241 height 18
click at [345, 346] on input "text" at bounding box center [426, 348] width 241 height 19
paste input "43302950806"
type input "43302950806"
click at [349, 413] on span "Speichern" at bounding box center [361, 418] width 49 height 12
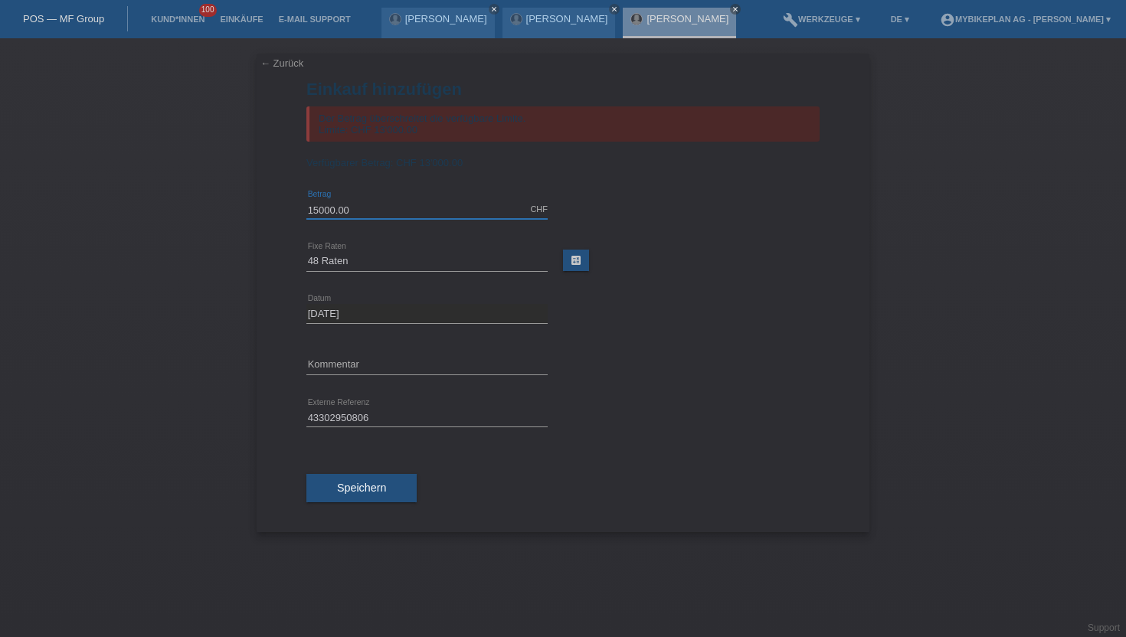
drag, startPoint x: 354, startPoint y: 214, endPoint x: 315, endPoint y: 213, distance: 39.1
click at [315, 213] on input "15000.00" at bounding box center [426, 209] width 241 height 19
type input "13000.00"
click at [370, 494] on span "Speichern" at bounding box center [361, 488] width 49 height 12
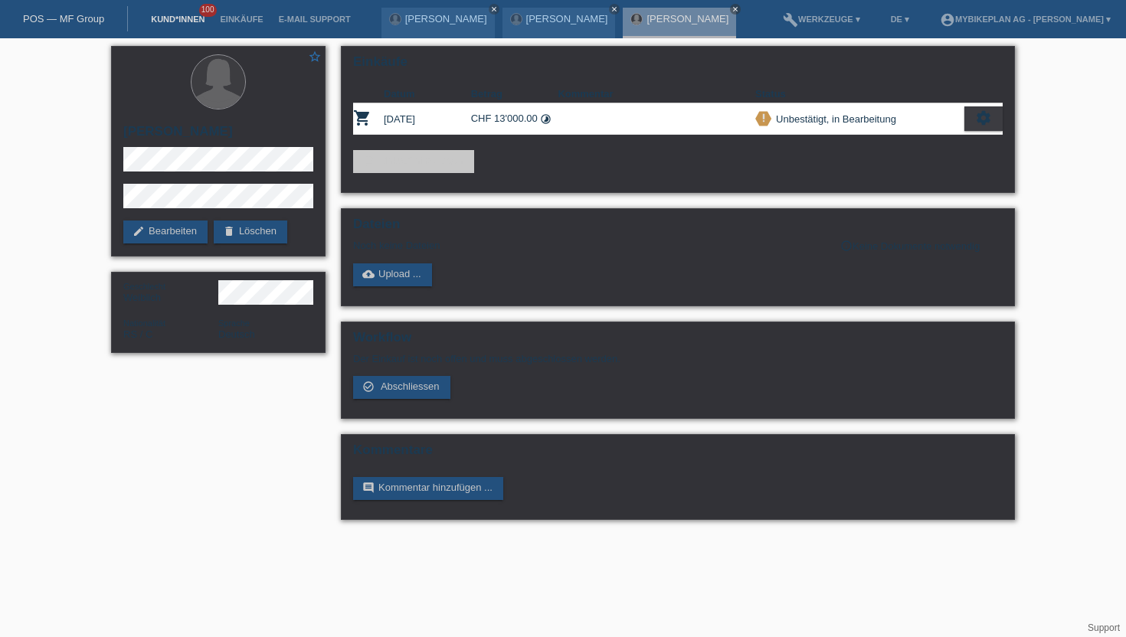
click at [175, 21] on link "Kund*innen" at bounding box center [177, 19] width 69 height 9
